Goal: Task Accomplishment & Management: Use online tool/utility

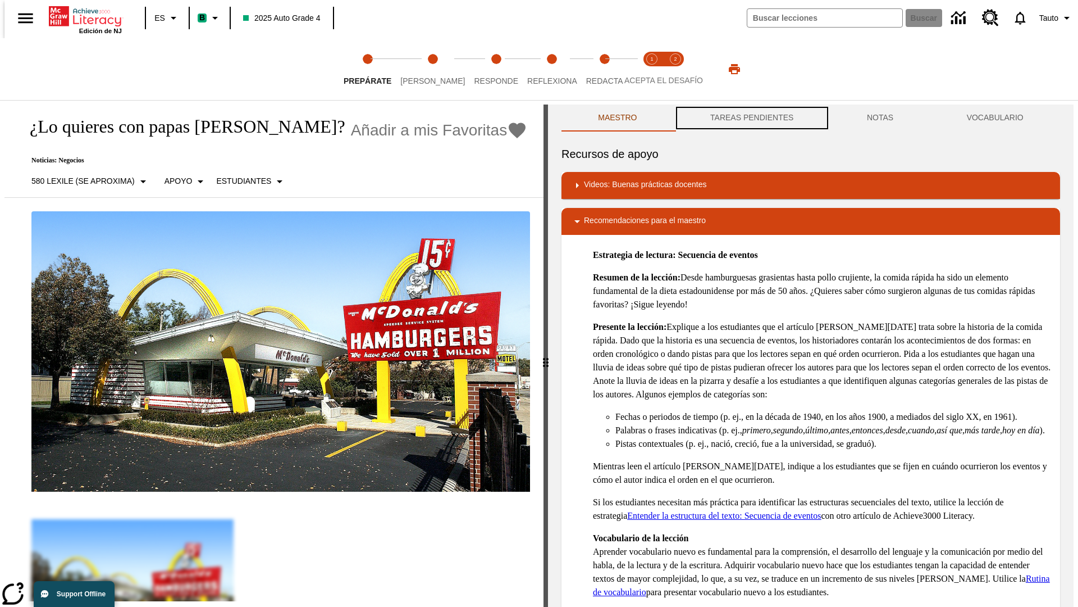
click at [751, 118] on button "TAREAS PENDIENTES" at bounding box center [752, 117] width 157 height 27
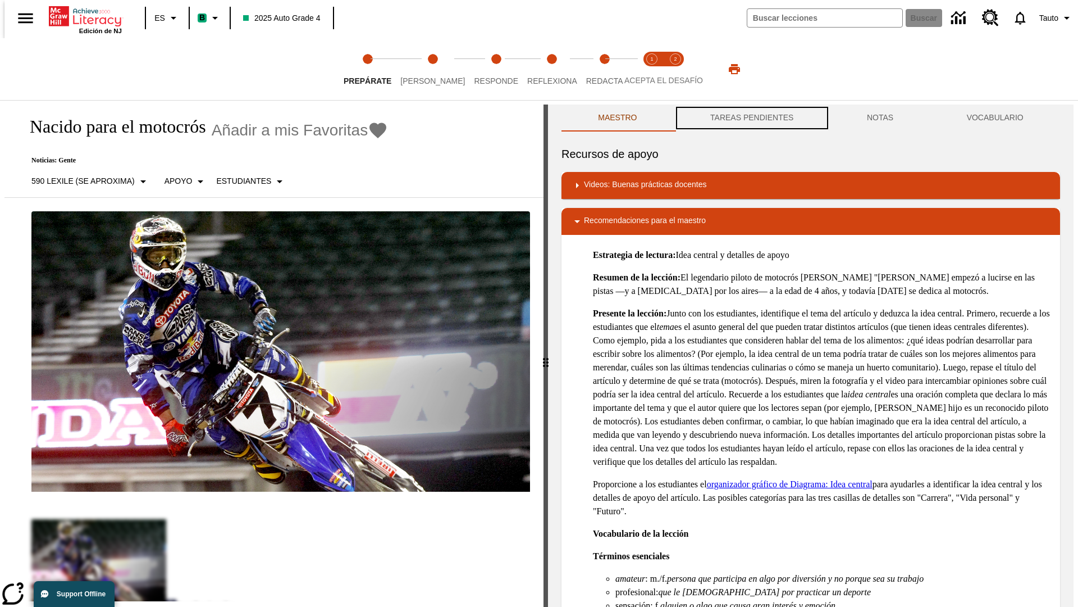
click at [751, 118] on button "TAREAS PENDIENTES" at bounding box center [752, 117] width 157 height 27
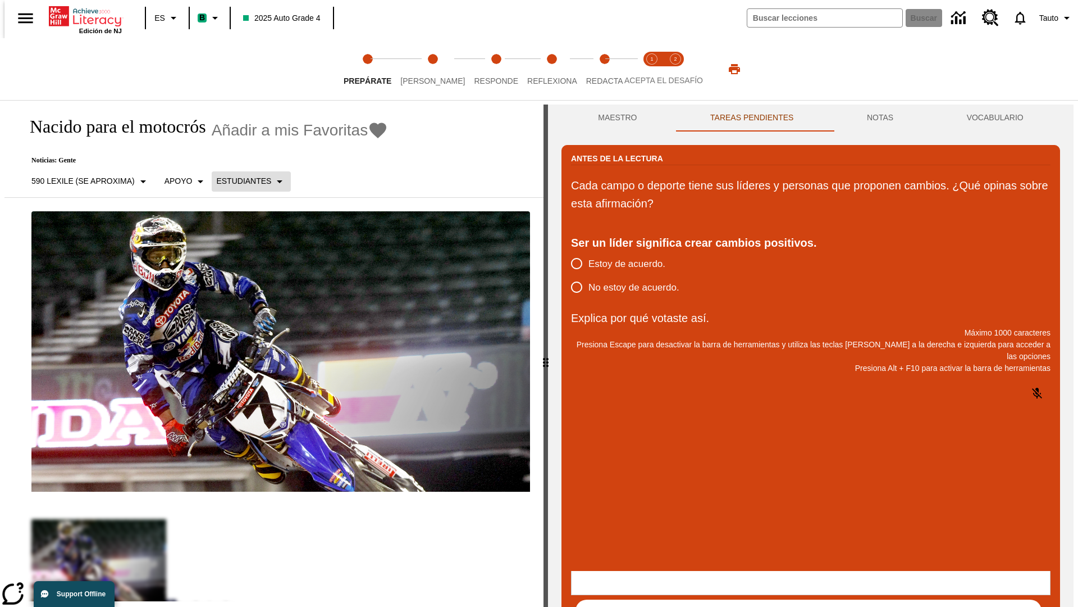
click at [244, 181] on p "Estudiantes" at bounding box center [243, 181] width 55 height 12
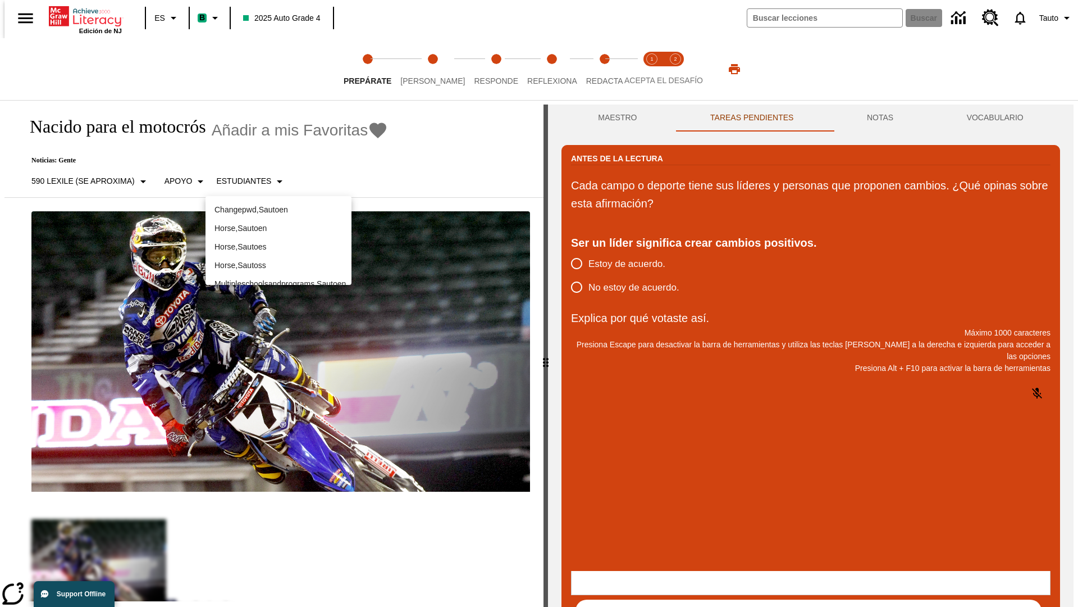
click at [279, 247] on p "Horse , Sautoes" at bounding box center [279, 247] width 128 height 12
